Goal: Transaction & Acquisition: Obtain resource

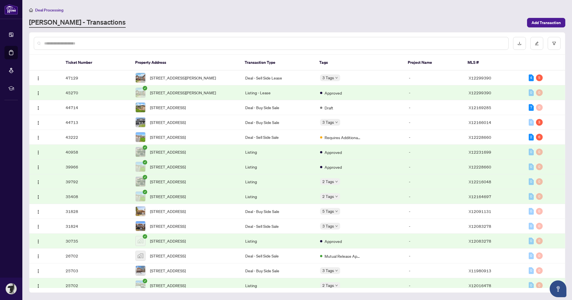
click at [186, 140] on span "[STREET_ADDRESS]" at bounding box center [168, 137] width 36 height 6
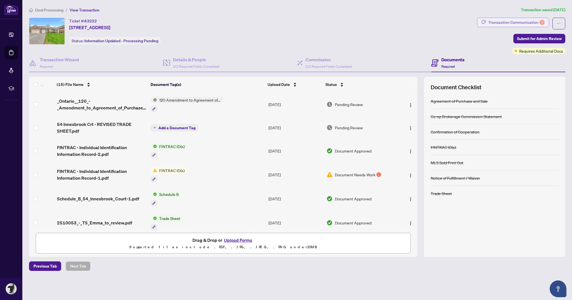
click at [503, 20] on div "Transaction Communication 6" at bounding box center [516, 22] width 56 height 9
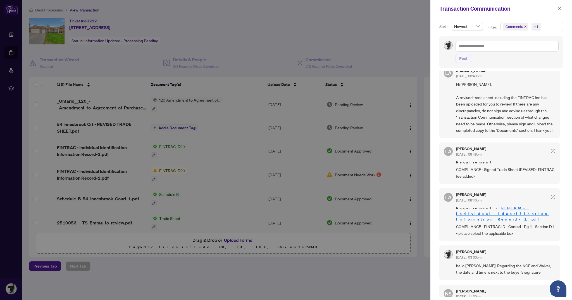
scroll to position [54, 0]
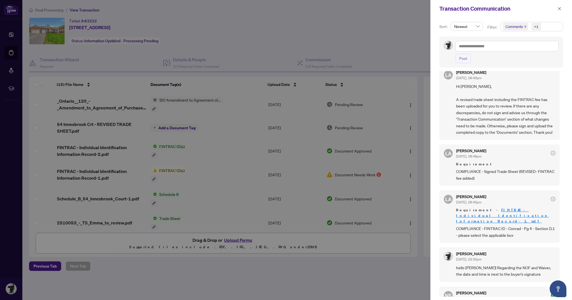
click at [388, 276] on div at bounding box center [286, 150] width 572 height 300
click at [381, 281] on div at bounding box center [286, 150] width 572 height 300
click at [405, 174] on div at bounding box center [286, 150] width 572 height 300
click at [560, 7] on icon "close" at bounding box center [560, 9] width 4 height 4
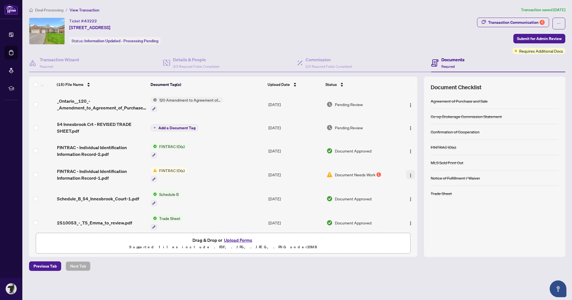
click at [409, 173] on img "button" at bounding box center [410, 175] width 4 height 4
click at [423, 202] on span "Download" at bounding box center [435, 202] width 53 height 6
